Goal: Information Seeking & Learning: Understand process/instructions

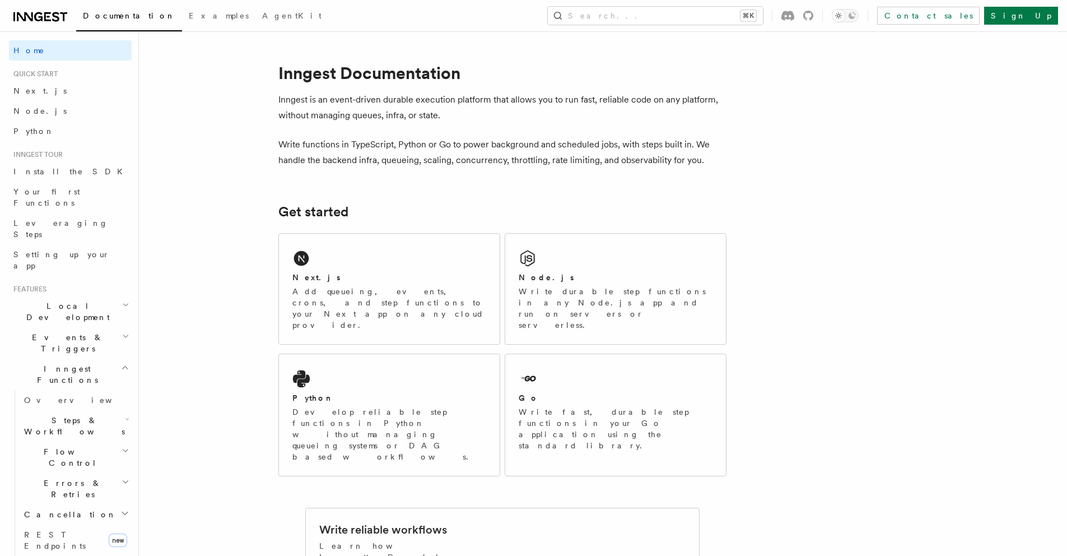
scroll to position [363, 0]
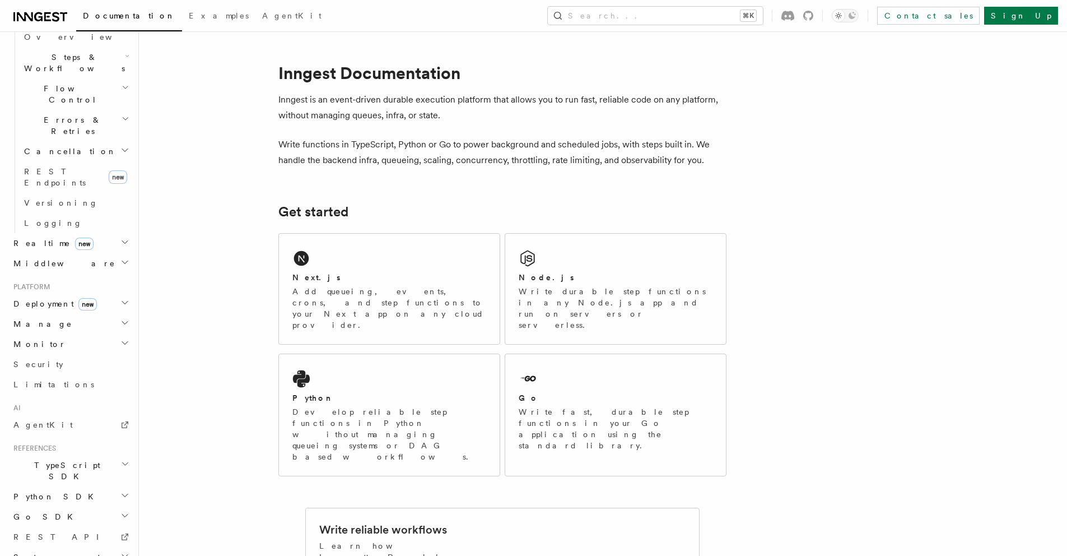
click at [73, 455] on h2 "TypeScript SDK" at bounding box center [70, 470] width 123 height 31
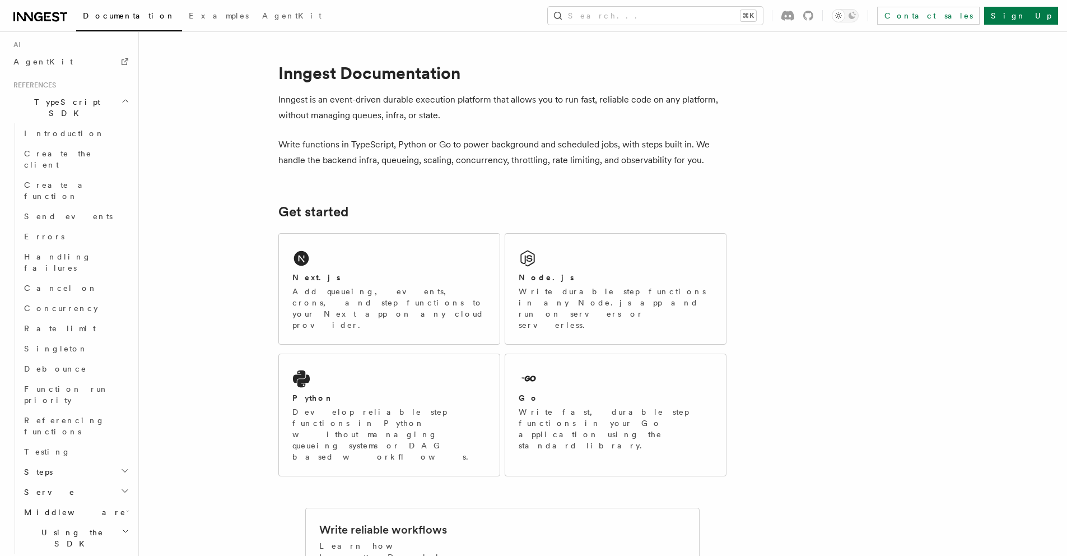
click at [50, 462] on h2 "Steps" at bounding box center [76, 472] width 112 height 20
click at [46, 447] on span "Testing" at bounding box center [47, 451] width 47 height 9
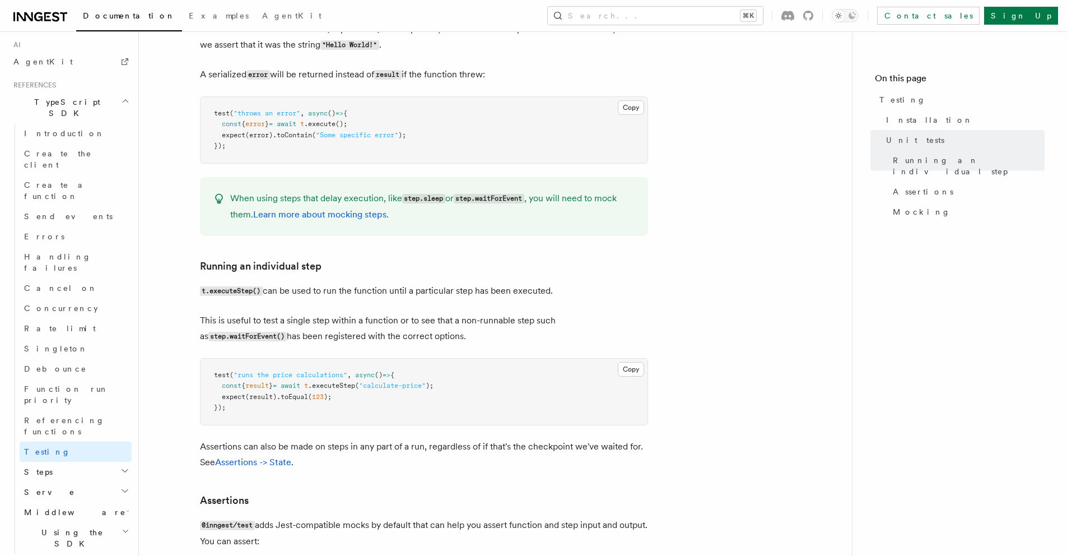
scroll to position [783, 0]
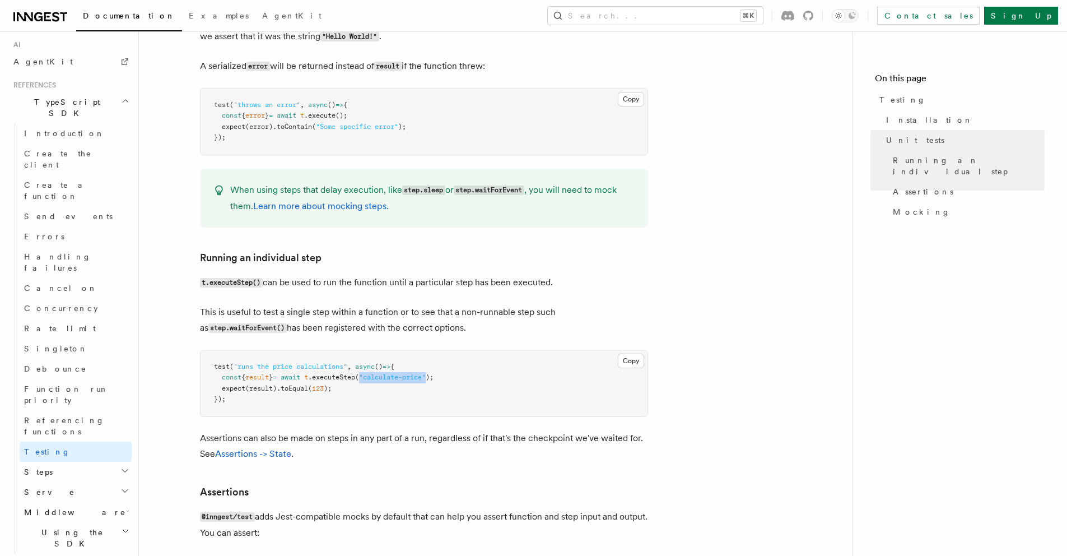
drag, startPoint x: 380, startPoint y: 379, endPoint x: 446, endPoint y: 378, distance: 65.6
click at [426, 378] on span ""calculate-price"" at bounding box center [392, 377] width 67 height 8
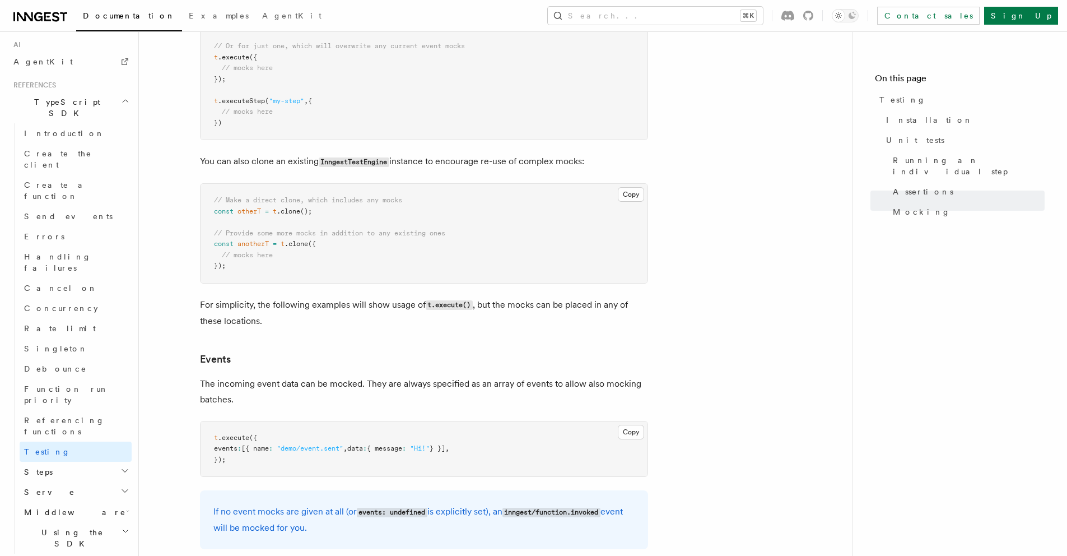
scroll to position [2053, 0]
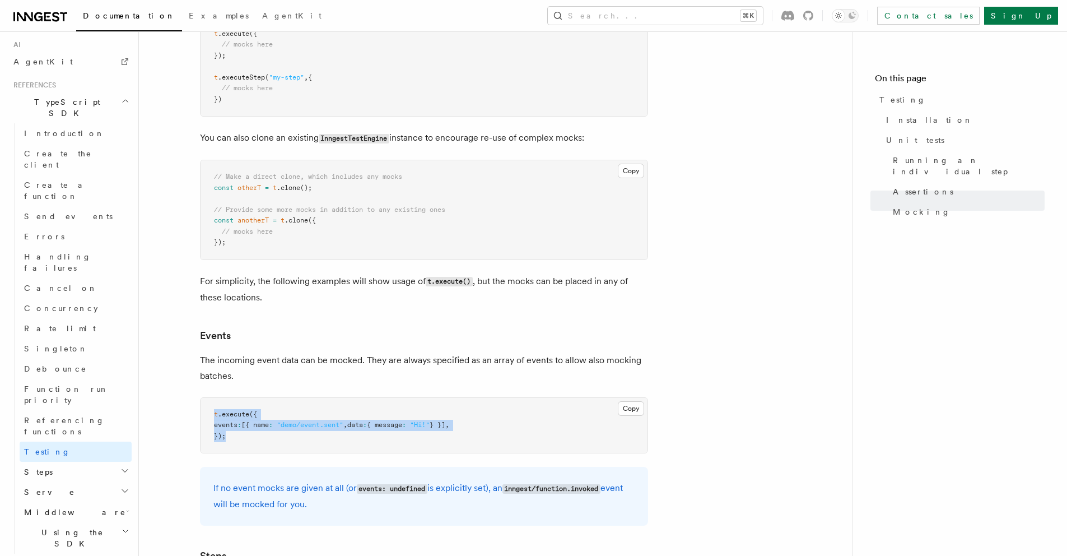
drag, startPoint x: 223, startPoint y: 434, endPoint x: 203, endPoint y: 404, distance: 35.6
click at [202, 407] on pre "t .execute ({ events : [{ name : "demo/event.sent" , data : { message : "Hi!" }…" at bounding box center [424, 425] width 447 height 55
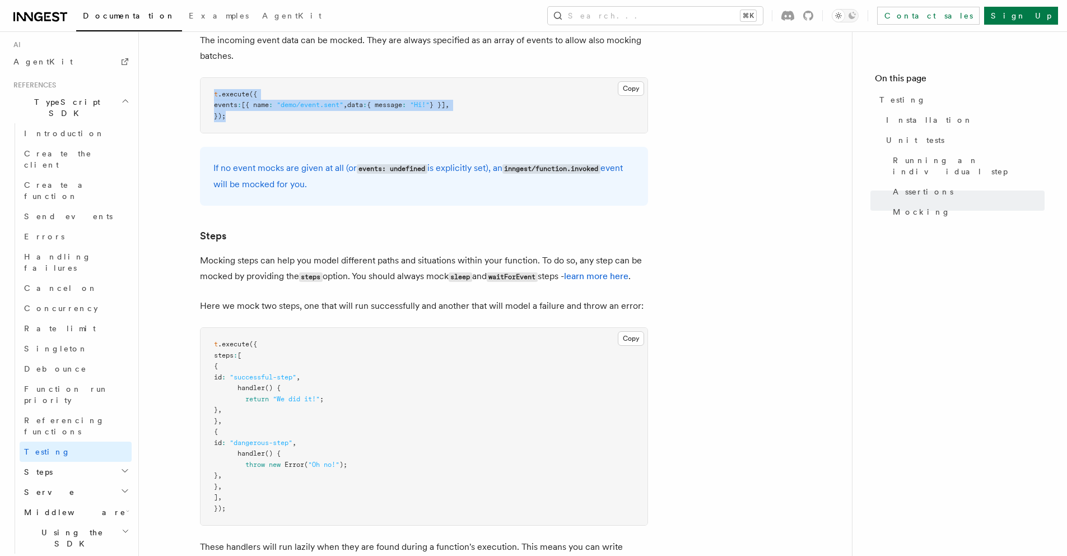
scroll to position [2383, 0]
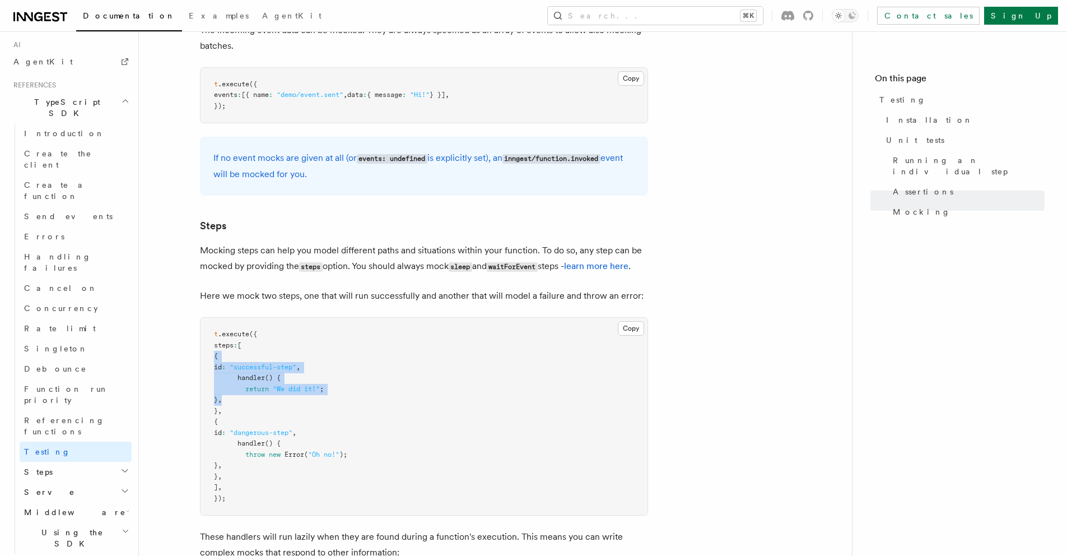
drag, startPoint x: 205, startPoint y: 367, endPoint x: 269, endPoint y: 411, distance: 78.6
click at [266, 412] on pre "t .execute ({ steps : [ { id : "successful-step" , handler () { return "We did …" at bounding box center [424, 416] width 447 height 197
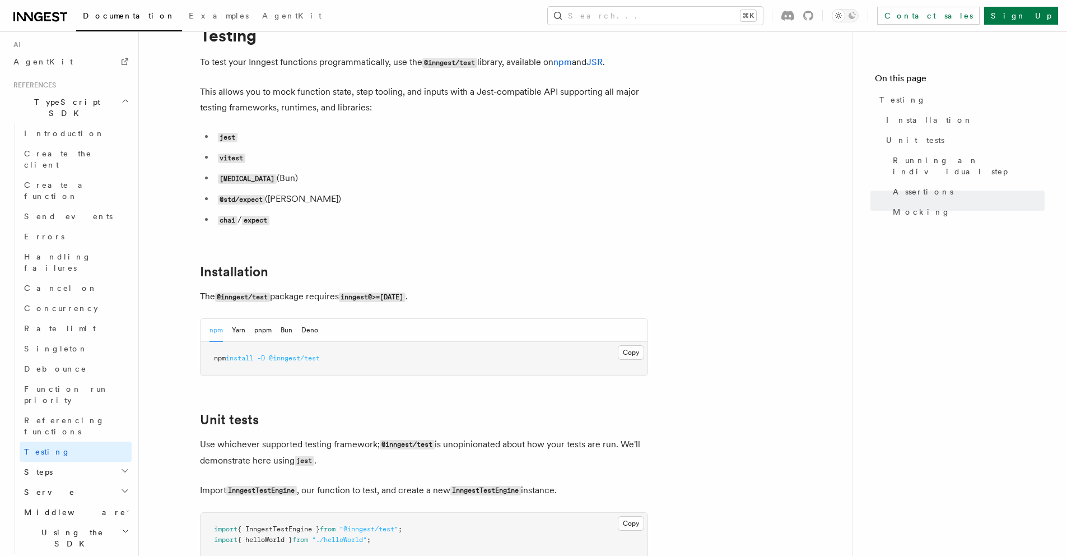
scroll to position [0, 0]
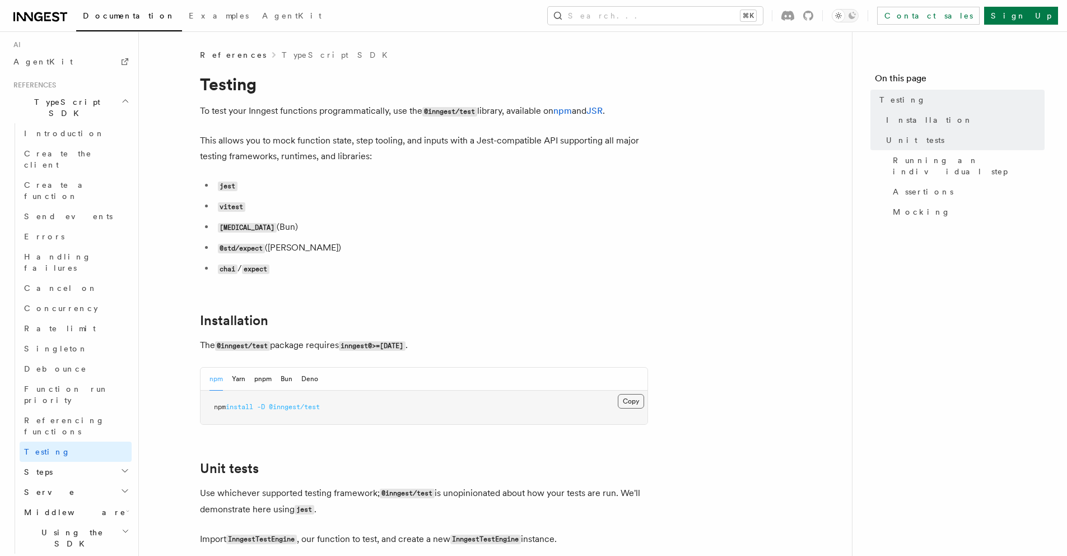
click at [628, 403] on button "Copy Copied" at bounding box center [631, 401] width 26 height 15
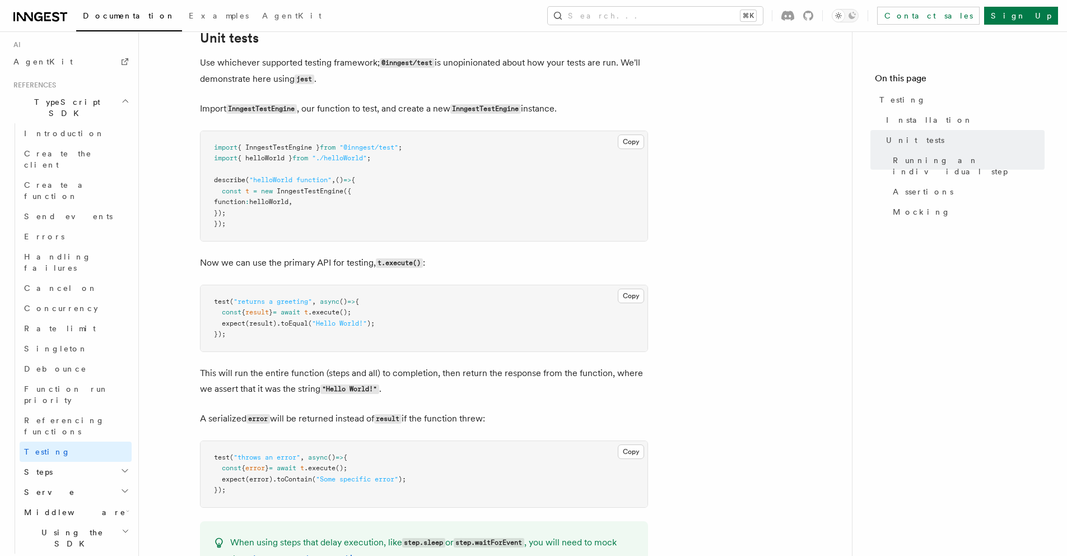
scroll to position [428, 0]
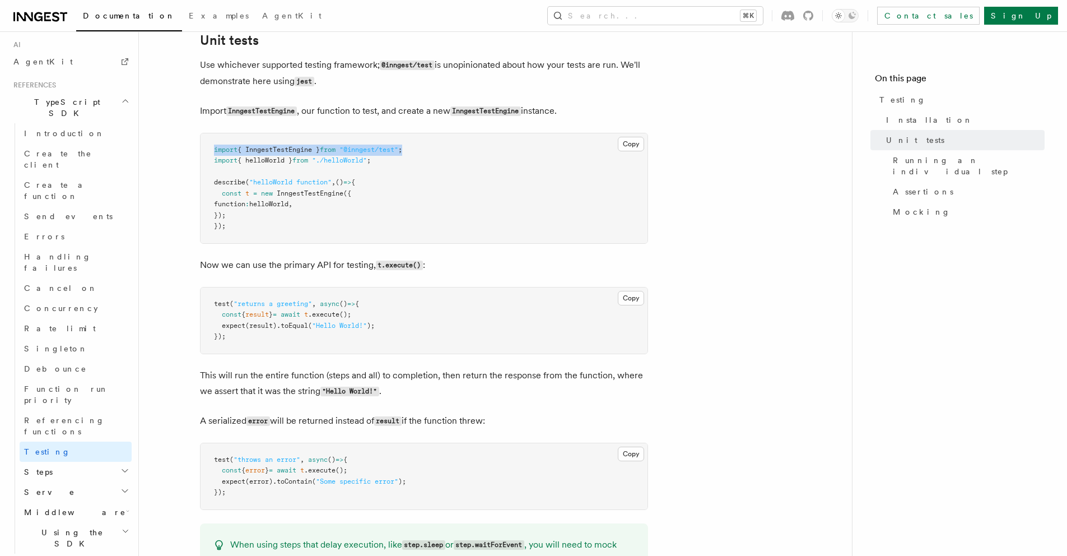
drag, startPoint x: 450, startPoint y: 151, endPoint x: 212, endPoint y: 148, distance: 238.1
click at [212, 148] on pre "import { InngestTestEngine } from "@inngest/test" ; import { helloWorld } from …" at bounding box center [424, 188] width 447 height 110
copy span "import { InngestTestEngine } from "@inngest/test" ;"
